Goal: Task Accomplishment & Management: Manage account settings

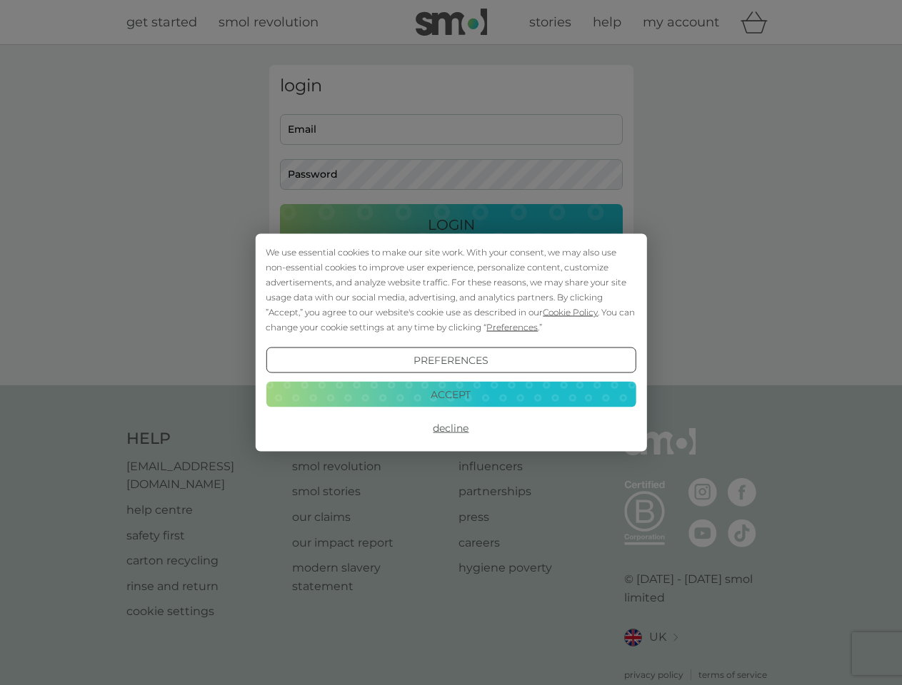
click at [570, 312] on span "Cookie Policy" at bounding box center [570, 312] width 55 height 11
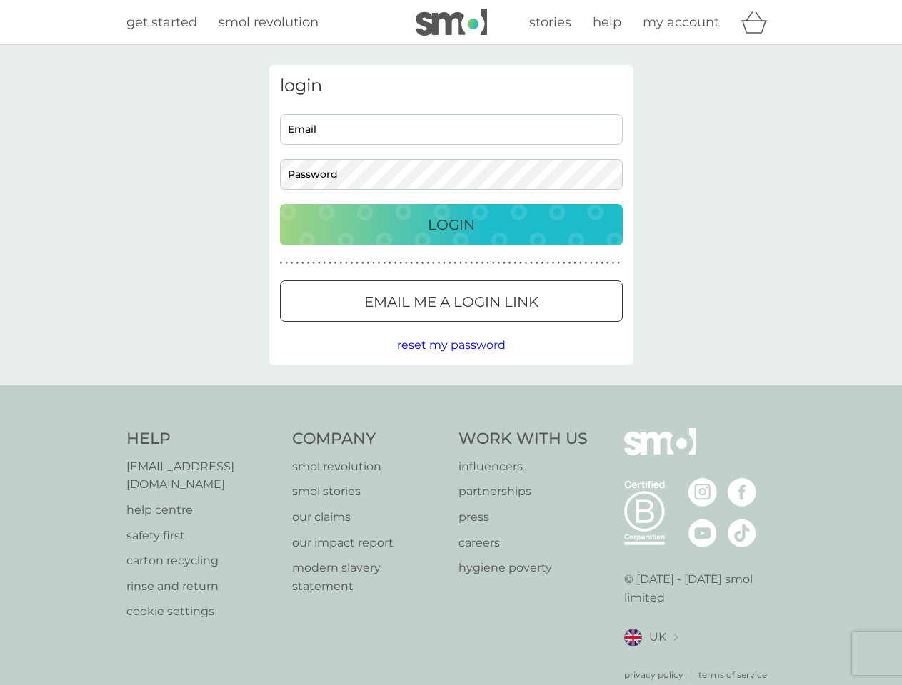
click at [511, 327] on div "login Email Password Login ● ● ● ● ● ● ● ● ● ● ● ● ● ● ● ● ● ● ● ● ● ● ● ● ● ● …" at bounding box center [451, 215] width 364 height 301
click at [451, 361] on div "login Email Password Login ● ● ● ● ● ● ● ● ● ● ● ● ● ● ● ● ● ● ● ● ● ● ● ● ● ● …" at bounding box center [451, 215] width 364 height 301
click at [451, 428] on div "Help [EMAIL_ADDRESS][DOMAIN_NAME] help centre safety first carton recycling rin…" at bounding box center [451, 554] width 650 height 253
click at [451, 394] on div "Help [EMAIL_ADDRESS][DOMAIN_NAME] help centre safety first carton recycling rin…" at bounding box center [451, 555] width 902 height 339
